Goal: Information Seeking & Learning: Learn about a topic

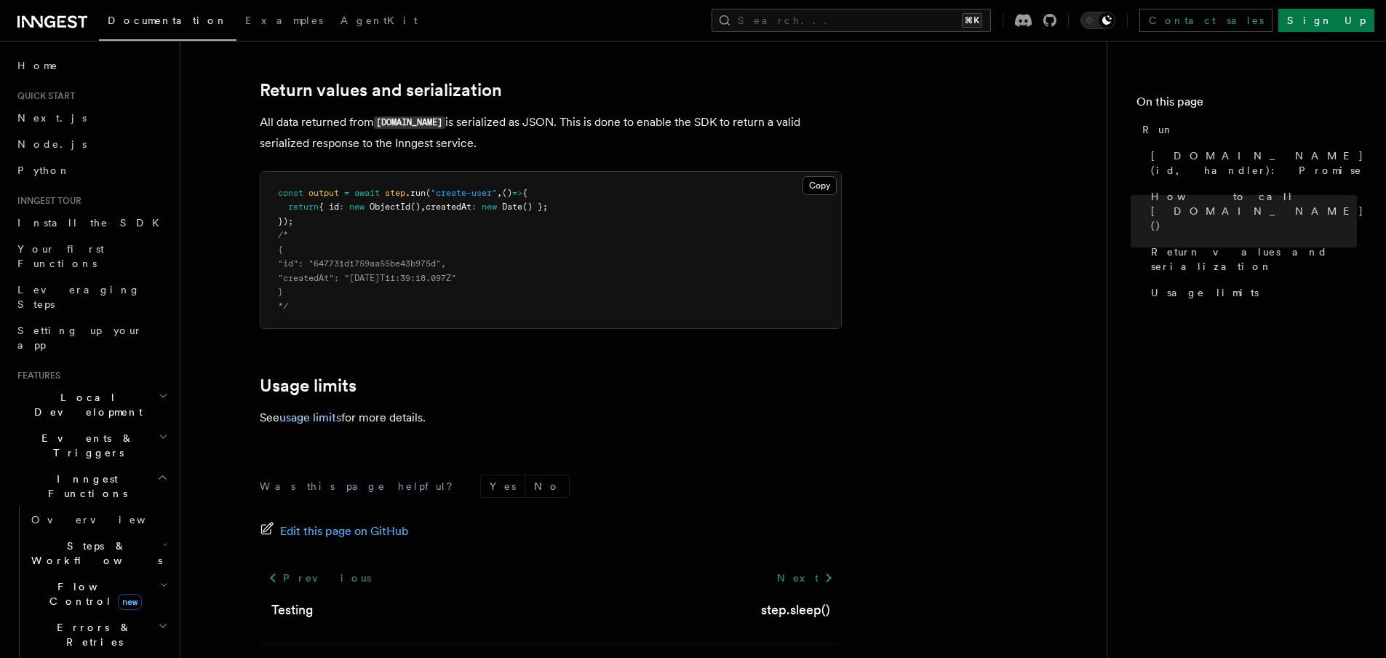
click at [131, 25] on span "Documentation" at bounding box center [168, 21] width 120 height 12
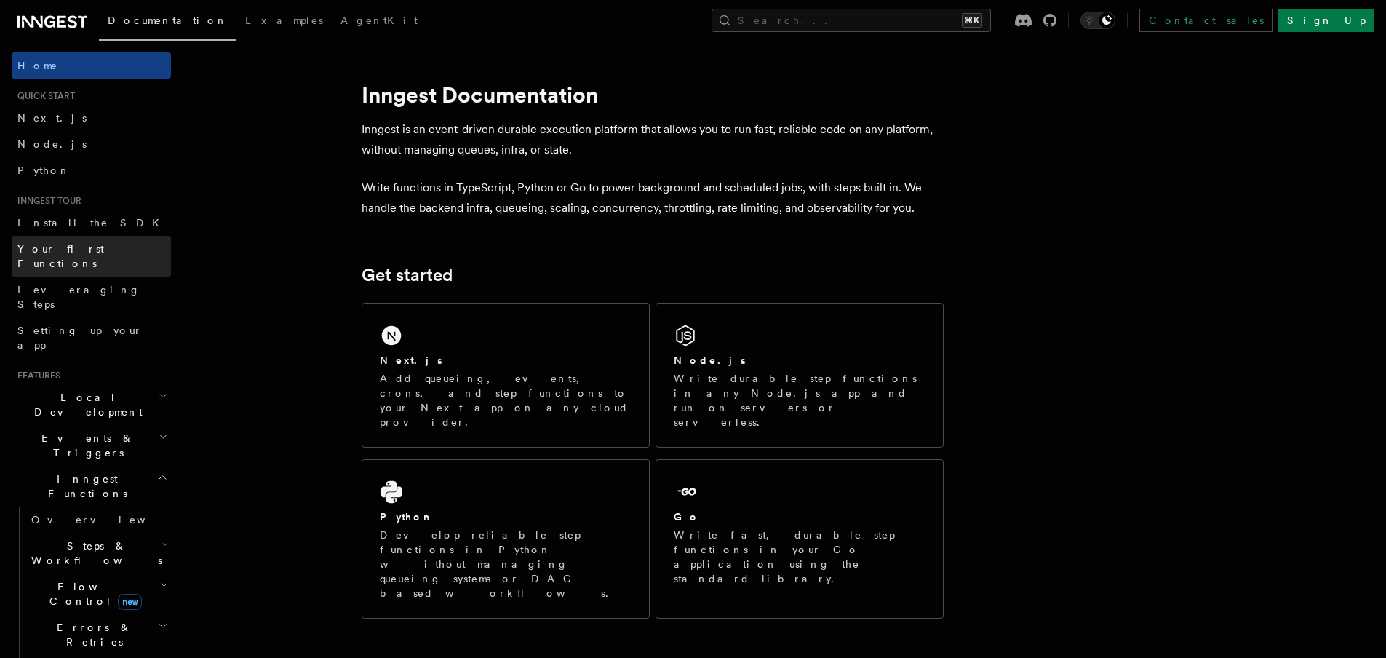
click at [92, 249] on span "Your first Functions" at bounding box center [60, 256] width 87 height 26
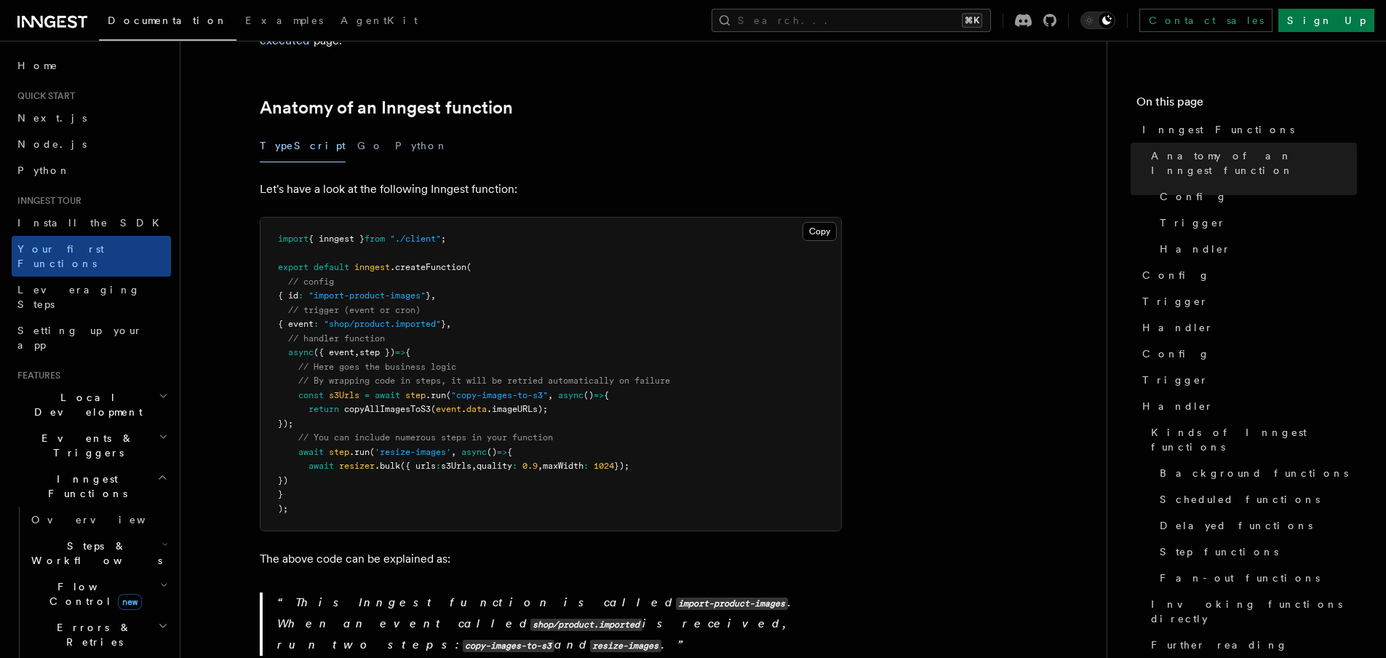
scroll to position [222, 0]
click at [399, 98] on link "Anatomy of an Inngest function" at bounding box center [386, 108] width 253 height 20
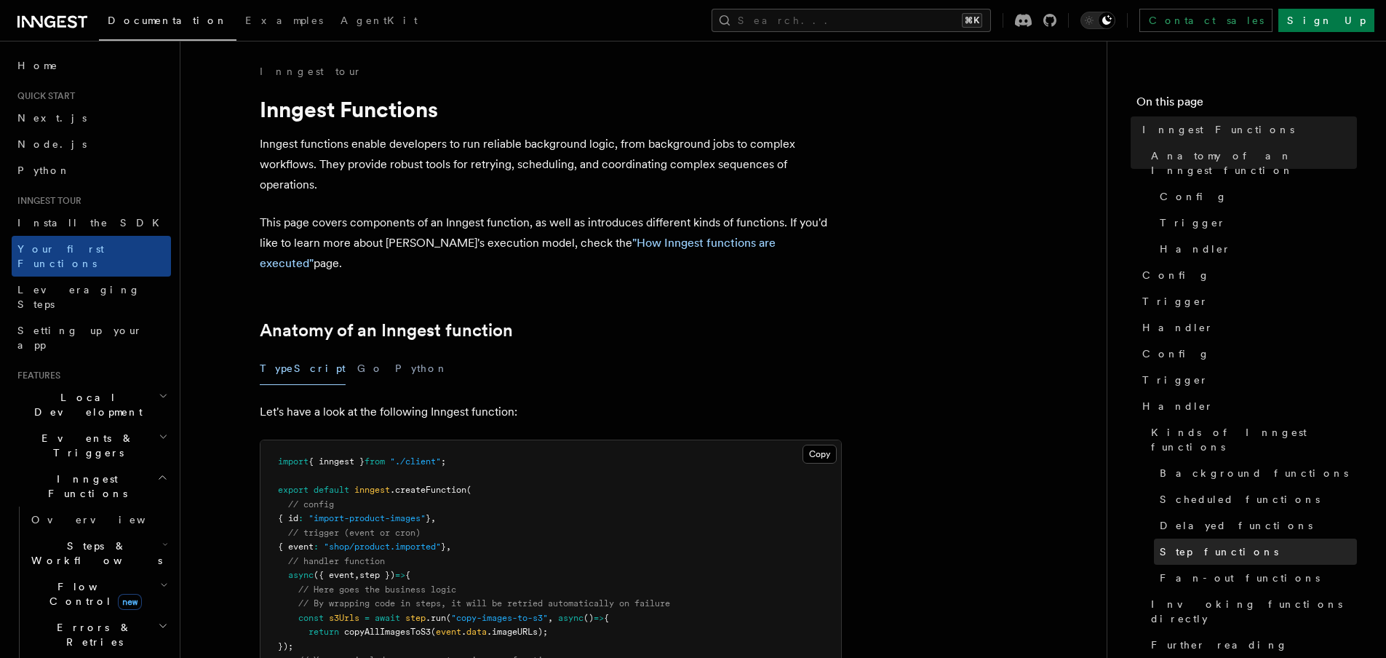
click at [1185, 544] on span "Step functions" at bounding box center [1219, 551] width 119 height 15
click at [1195, 544] on span "Step functions" at bounding box center [1219, 551] width 119 height 15
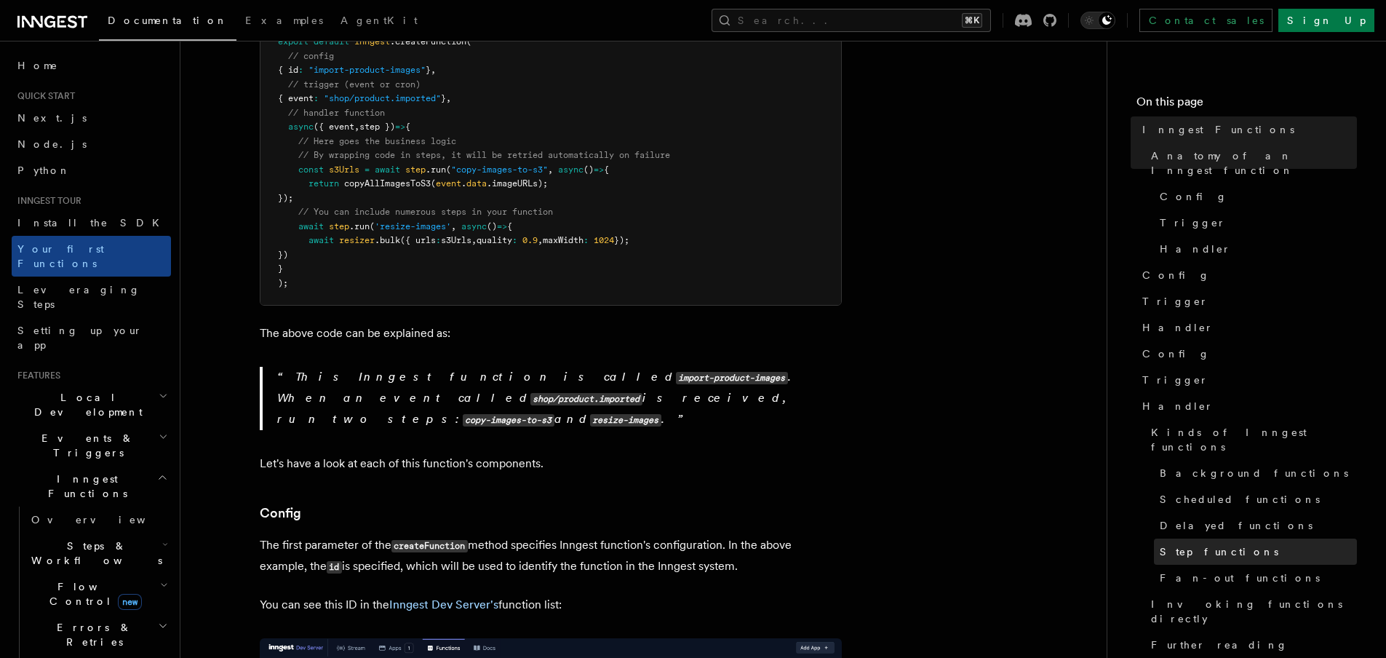
scroll to position [901, 0]
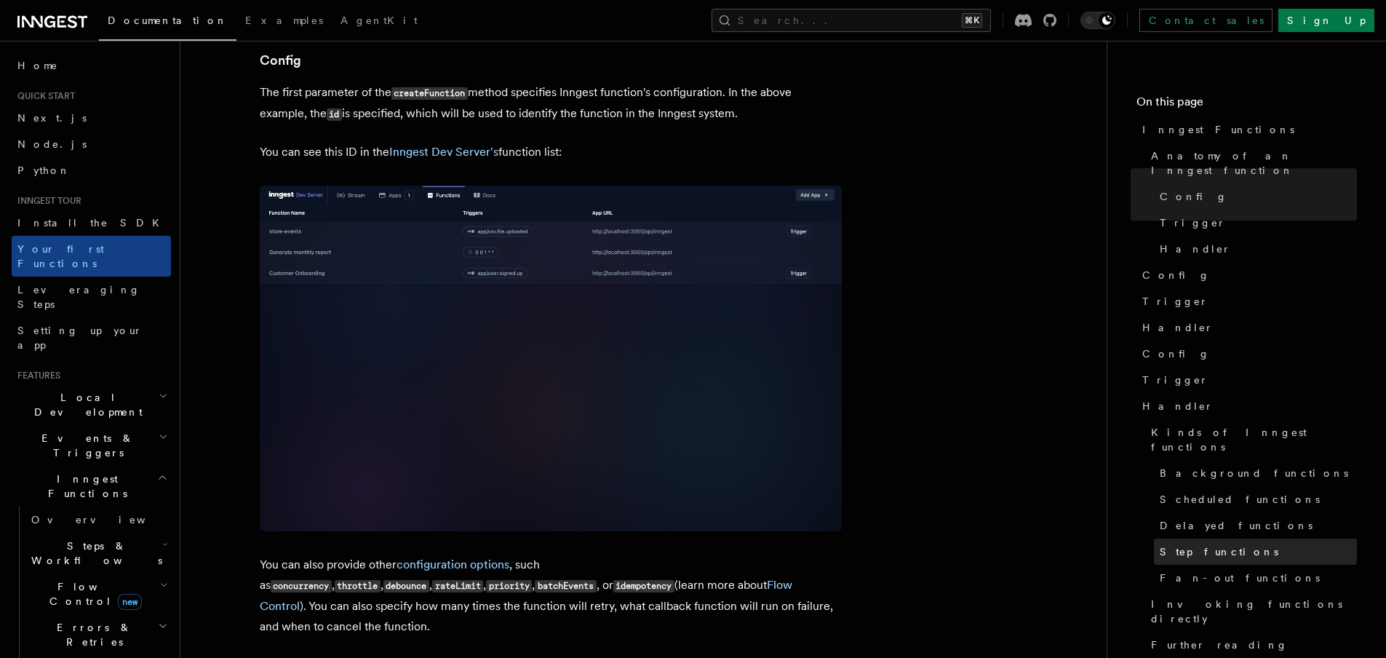
click at [1194, 544] on span "Step functions" at bounding box center [1219, 551] width 119 height 15
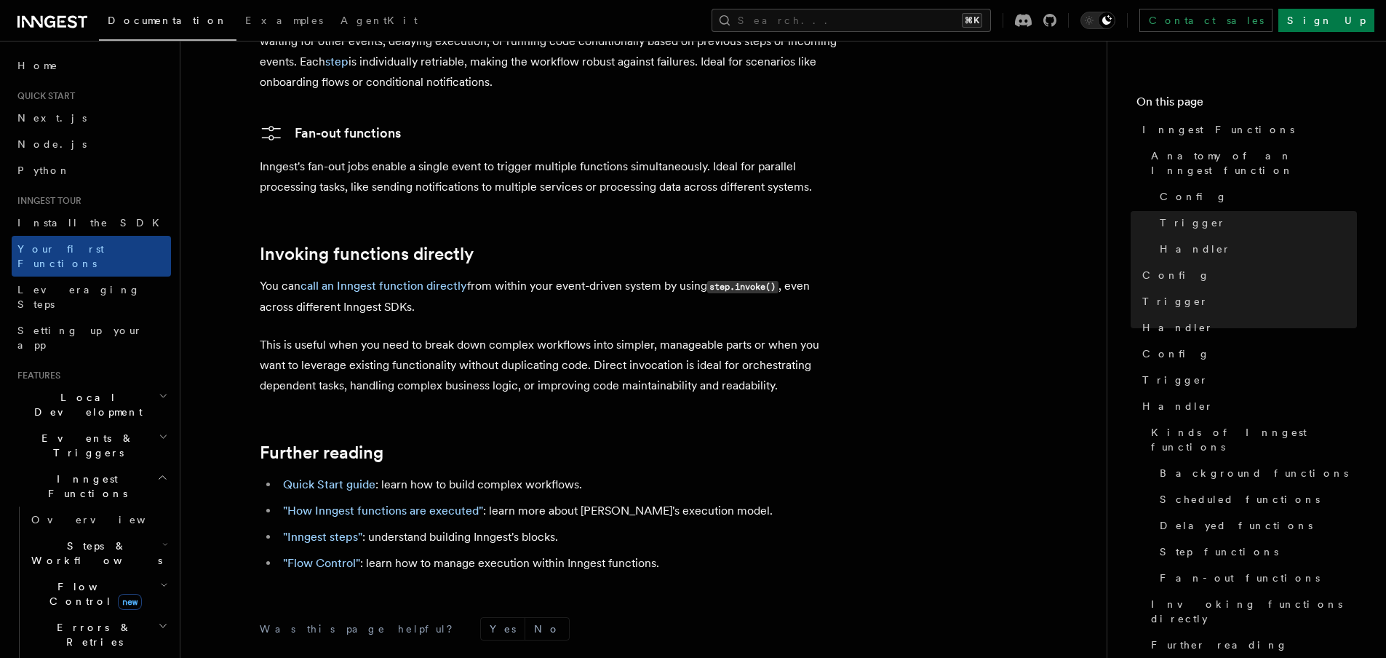
scroll to position [2908, 0]
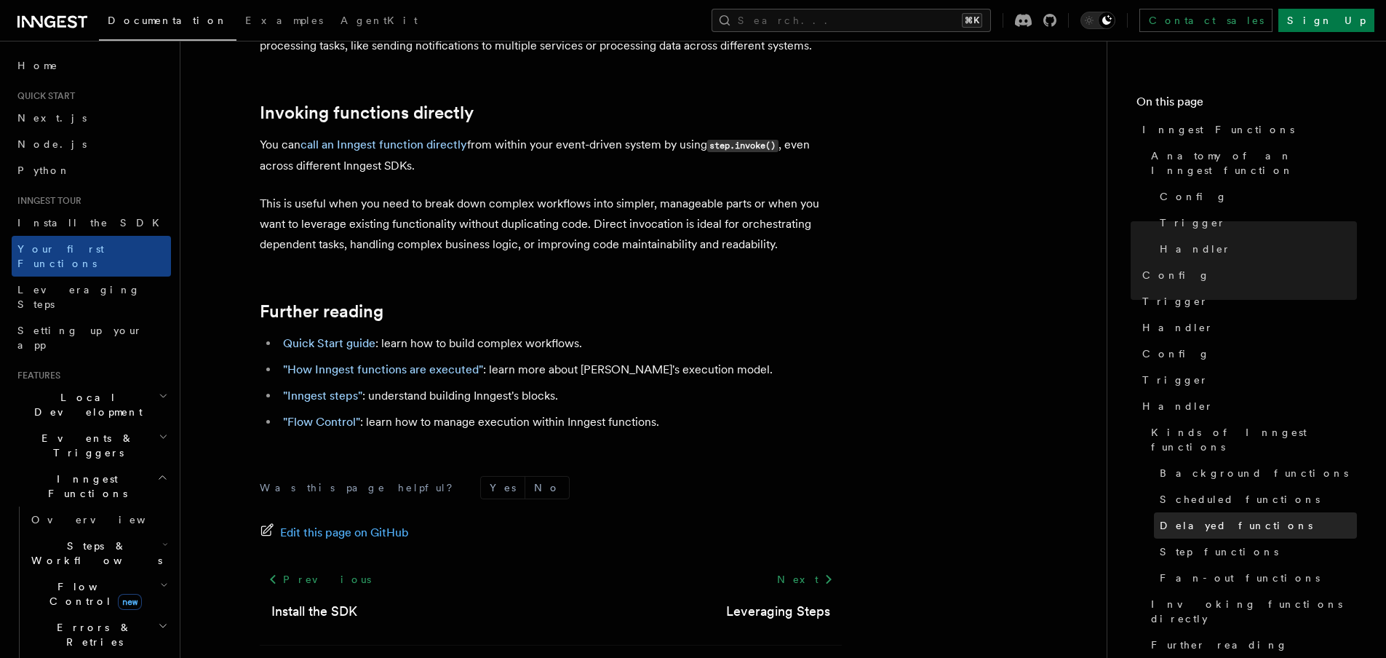
click at [1181, 518] on span "Delayed functions" at bounding box center [1236, 525] width 153 height 15
click at [1179, 544] on span "Step functions" at bounding box center [1219, 551] width 119 height 15
click at [1181, 518] on span "Delayed functions" at bounding box center [1236, 525] width 153 height 15
click at [332, 362] on link ""How Inngest functions are executed"" at bounding box center [383, 369] width 200 height 14
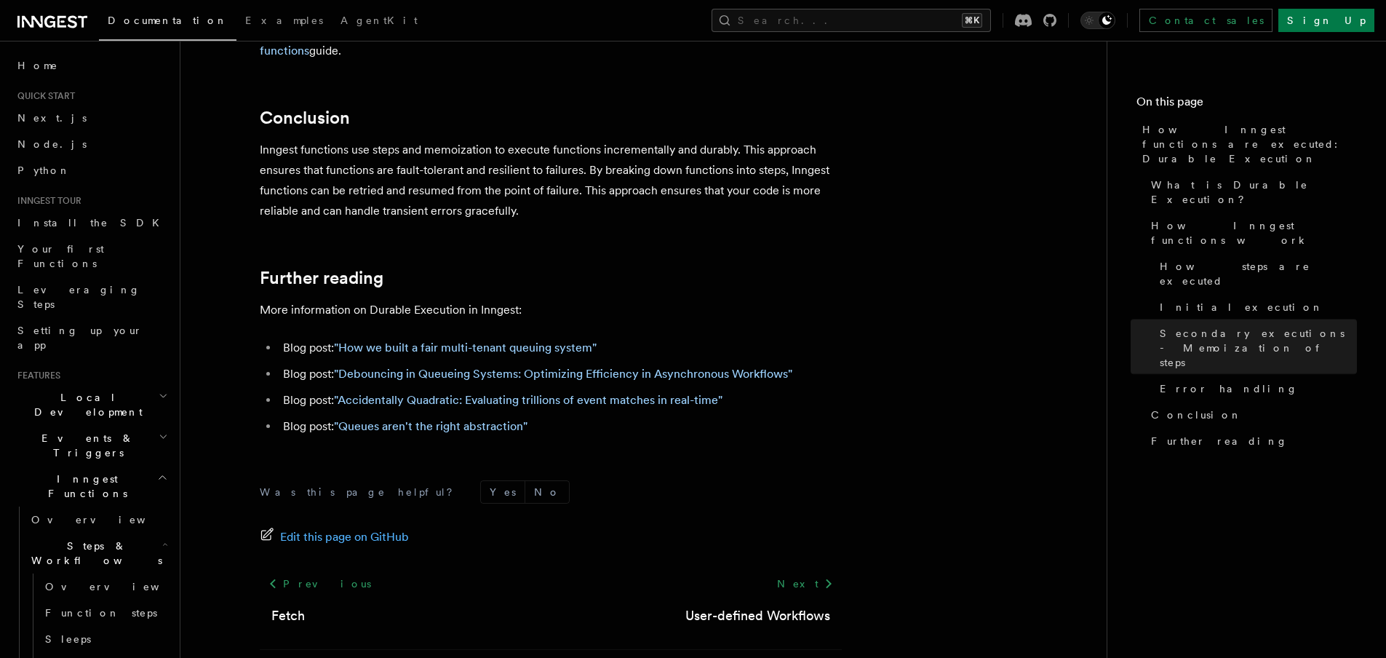
scroll to position [2788, 0]
